Goal: Check status: Check status

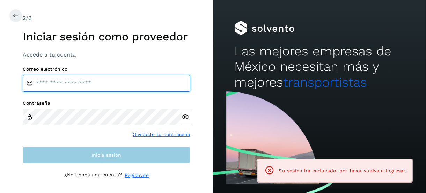
type input "**********"
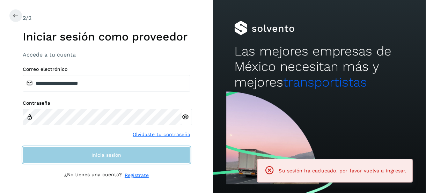
click at [92, 158] on button "Inicia sesión" at bounding box center [107, 155] width 168 height 17
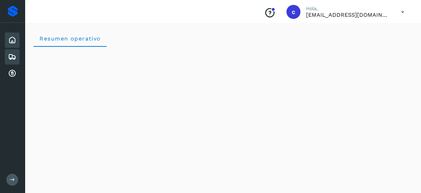
click at [11, 55] on icon at bounding box center [12, 57] width 8 height 8
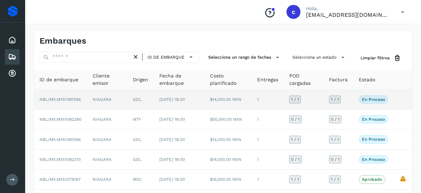
click at [380, 98] on p "En proceso" at bounding box center [373, 99] width 23 height 5
click at [375, 100] on p "En proceso" at bounding box center [373, 99] width 23 height 5
click at [204, 96] on td "[DATE] 18:00" at bounding box center [179, 100] width 51 height 20
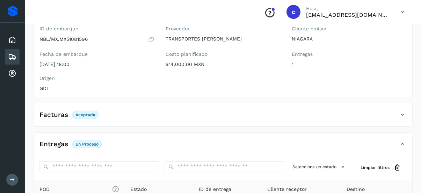
scroll to position [161, 0]
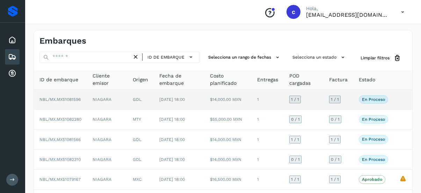
click at [69, 98] on span "NBL/MX.MX51081596" at bounding box center [59, 99] width 41 height 5
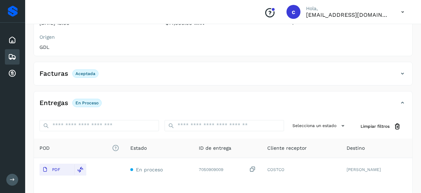
scroll to position [161, 0]
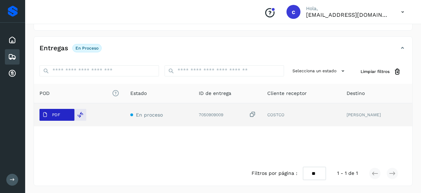
click at [58, 114] on p "PDF" at bounding box center [56, 114] width 8 height 5
click at [42, 115] on icon at bounding box center [45, 115] width 6 height 6
click at [147, 110] on td "En proceso" at bounding box center [159, 114] width 68 height 23
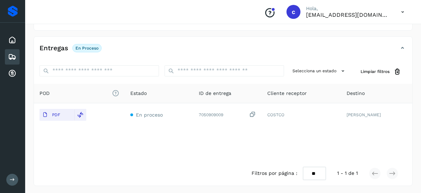
click at [202, 36] on div "Entregas En proceso Selecciona un estado Limpiar filtros POD El tamaño máximo d…" at bounding box center [223, 111] width 379 height 150
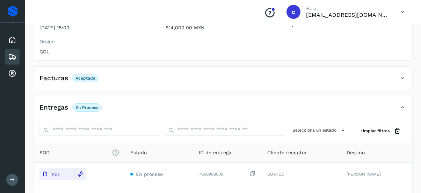
scroll to position [57, 0]
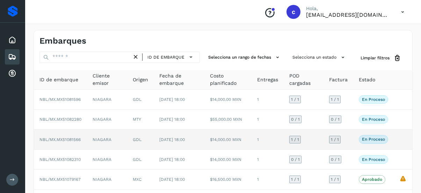
click at [66, 138] on span "NBL/MX.MX51081566" at bounding box center [59, 139] width 41 height 5
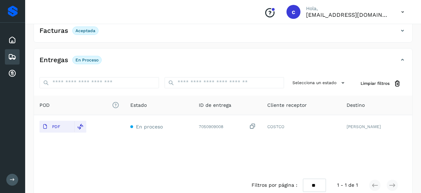
scroll to position [161, 0]
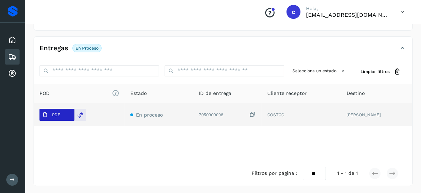
click at [55, 112] on p "PDF" at bounding box center [56, 114] width 8 height 5
click at [50, 111] on span "PDF" at bounding box center [50, 114] width 23 height 11
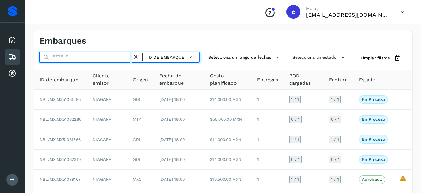
click at [81, 56] on input "text" at bounding box center [85, 57] width 93 height 11
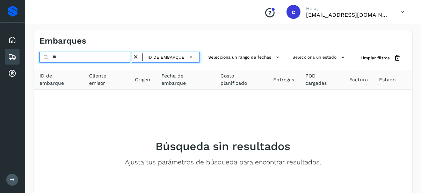
type input "*"
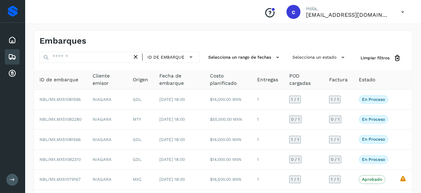
click at [200, 37] on div "Embarques" at bounding box center [131, 41] width 184 height 10
click at [197, 58] on div "ID de embarque" at bounding box center [166, 57] width 68 height 11
click at [190, 59] on icon at bounding box center [190, 56] width 7 height 7
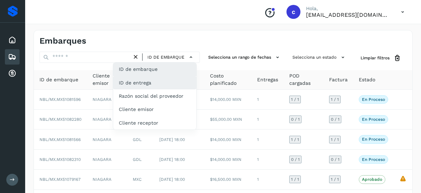
click at [160, 84] on div "ID de entrega" at bounding box center [154, 82] width 83 height 13
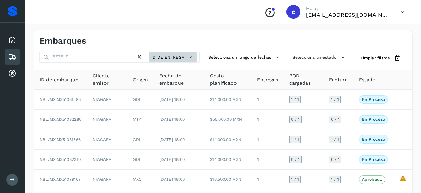
click at [192, 57] on icon at bounding box center [190, 56] width 7 height 7
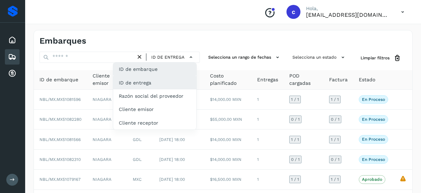
click at [169, 70] on div "ID de embarque" at bounding box center [154, 69] width 83 height 13
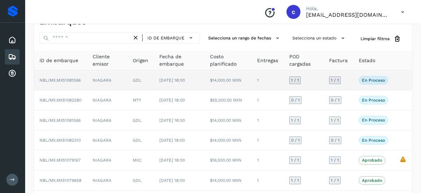
scroll to position [35, 0]
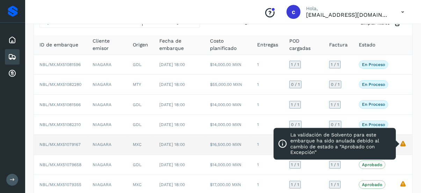
click at [406, 142] on icon "La validación de Solvento para este embarque ha sido anulada debido al cambio d…" at bounding box center [402, 143] width 7 height 7
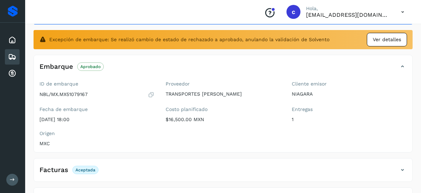
click at [387, 33] on div "Ver detalles" at bounding box center [387, 40] width 40 height 14
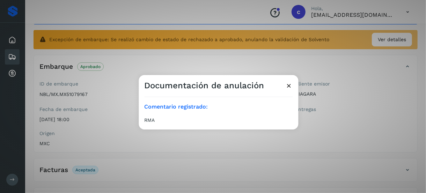
click at [290, 85] on icon at bounding box center [289, 85] width 7 height 7
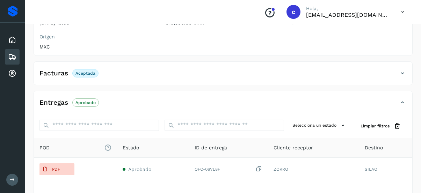
scroll to position [116, 0]
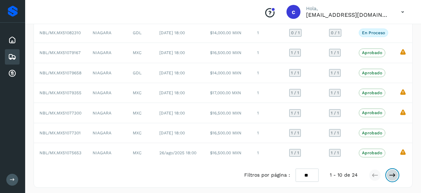
click at [392, 169] on button at bounding box center [392, 175] width 12 height 12
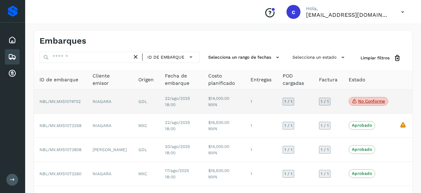
click at [360, 102] on p "No conforme" at bounding box center [371, 101] width 27 height 5
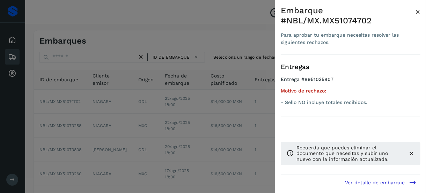
click at [196, 97] on div at bounding box center [213, 96] width 426 height 193
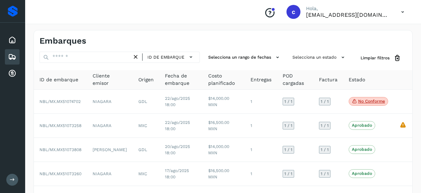
scroll to position [21, 0]
